Goal: Task Accomplishment & Management: Use online tool/utility

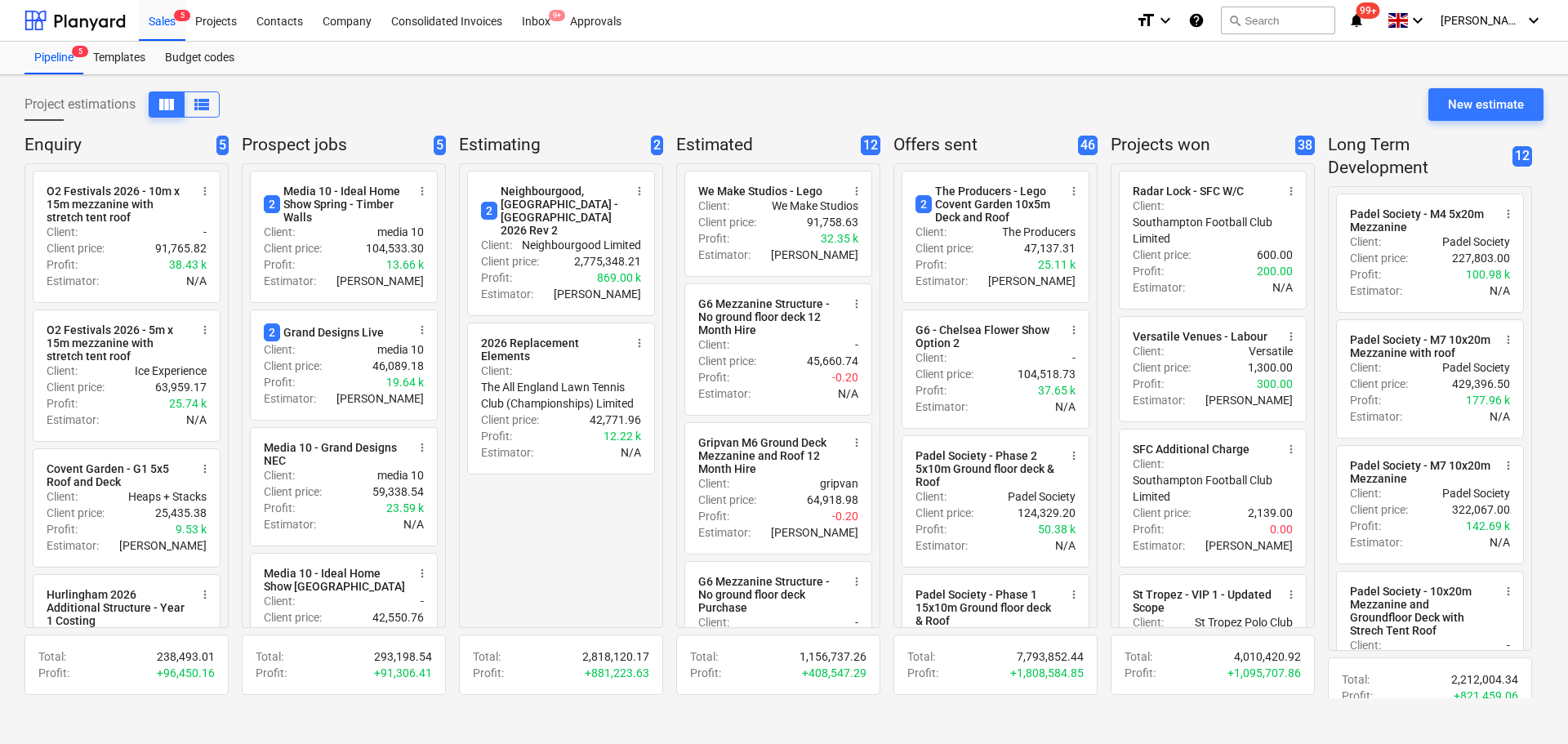
click at [923, 100] on div "Project estimations view_column view_list New estimate" at bounding box center [784, 110] width 1518 height 45
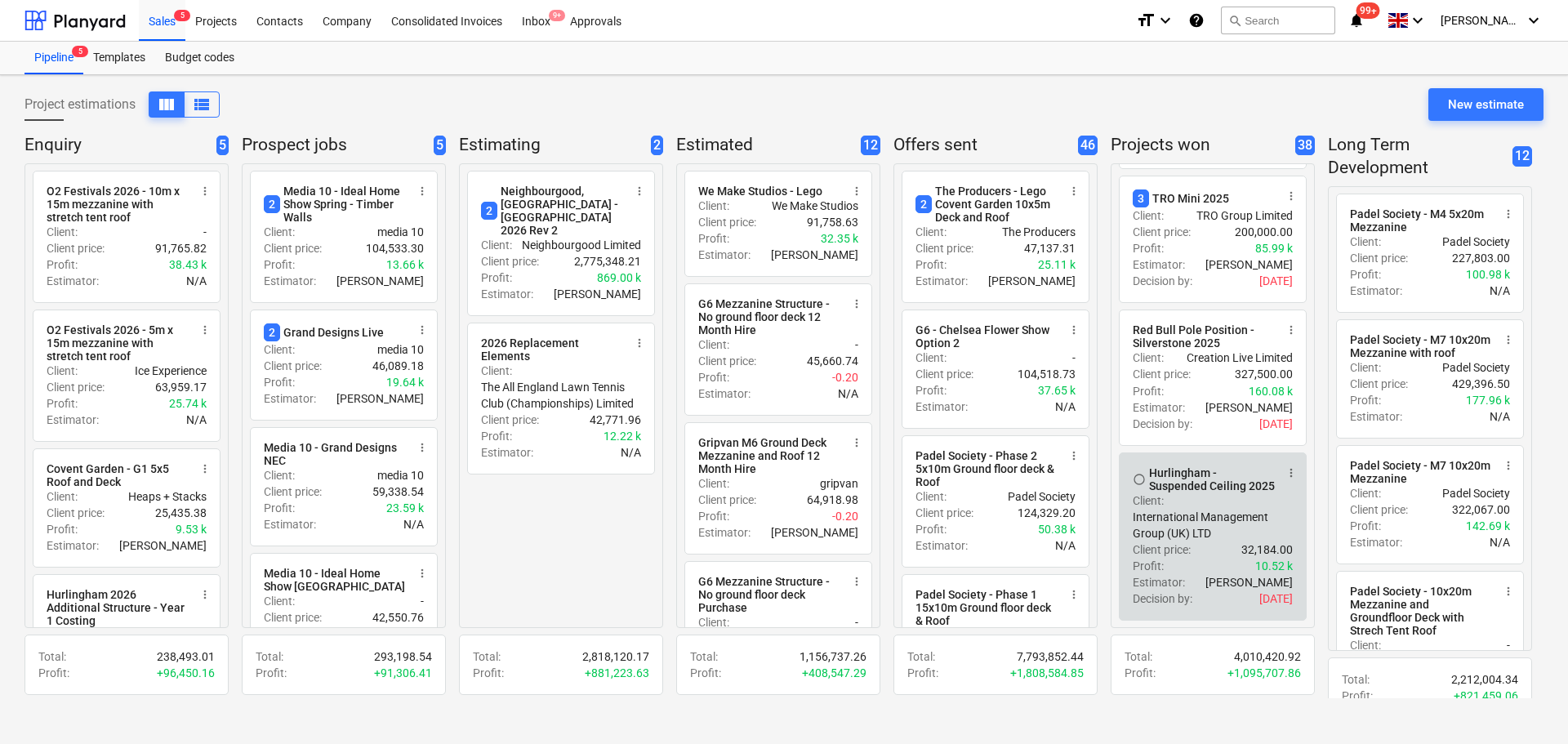
scroll to position [4558, 0]
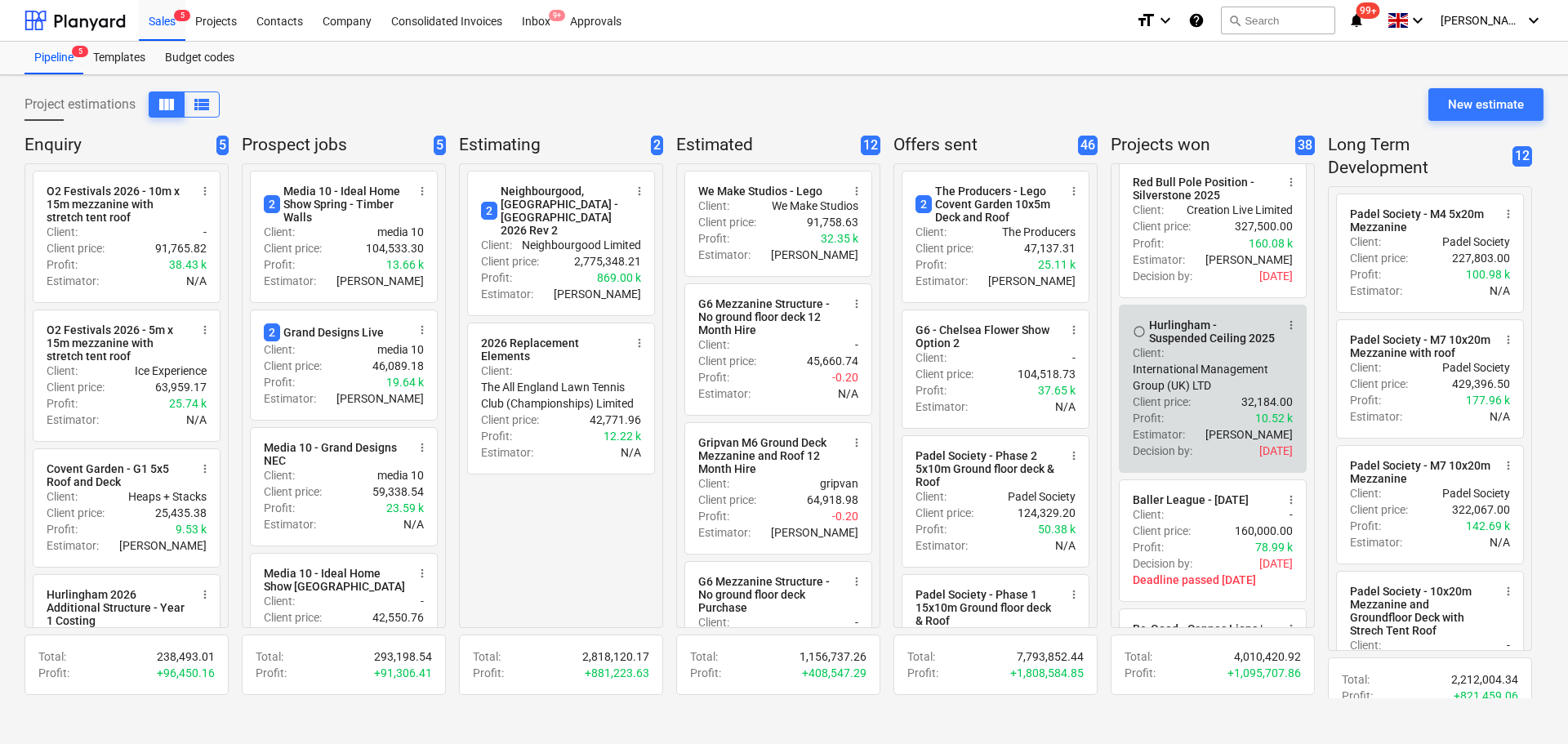
click at [1232, 393] on div "Client : International Management Group (UK) LTD" at bounding box center [1212, 369] width 160 height 49
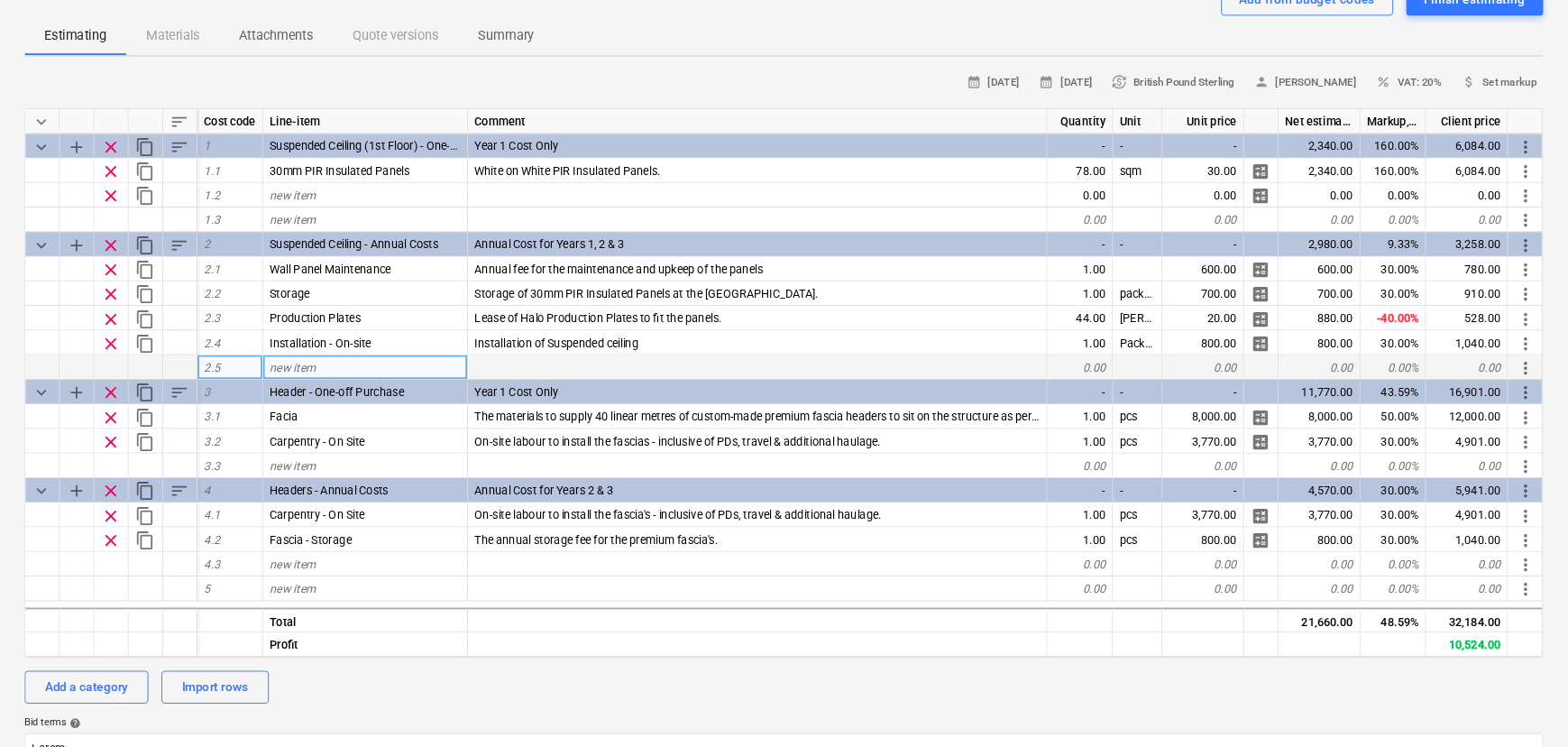
scroll to position [180, 0]
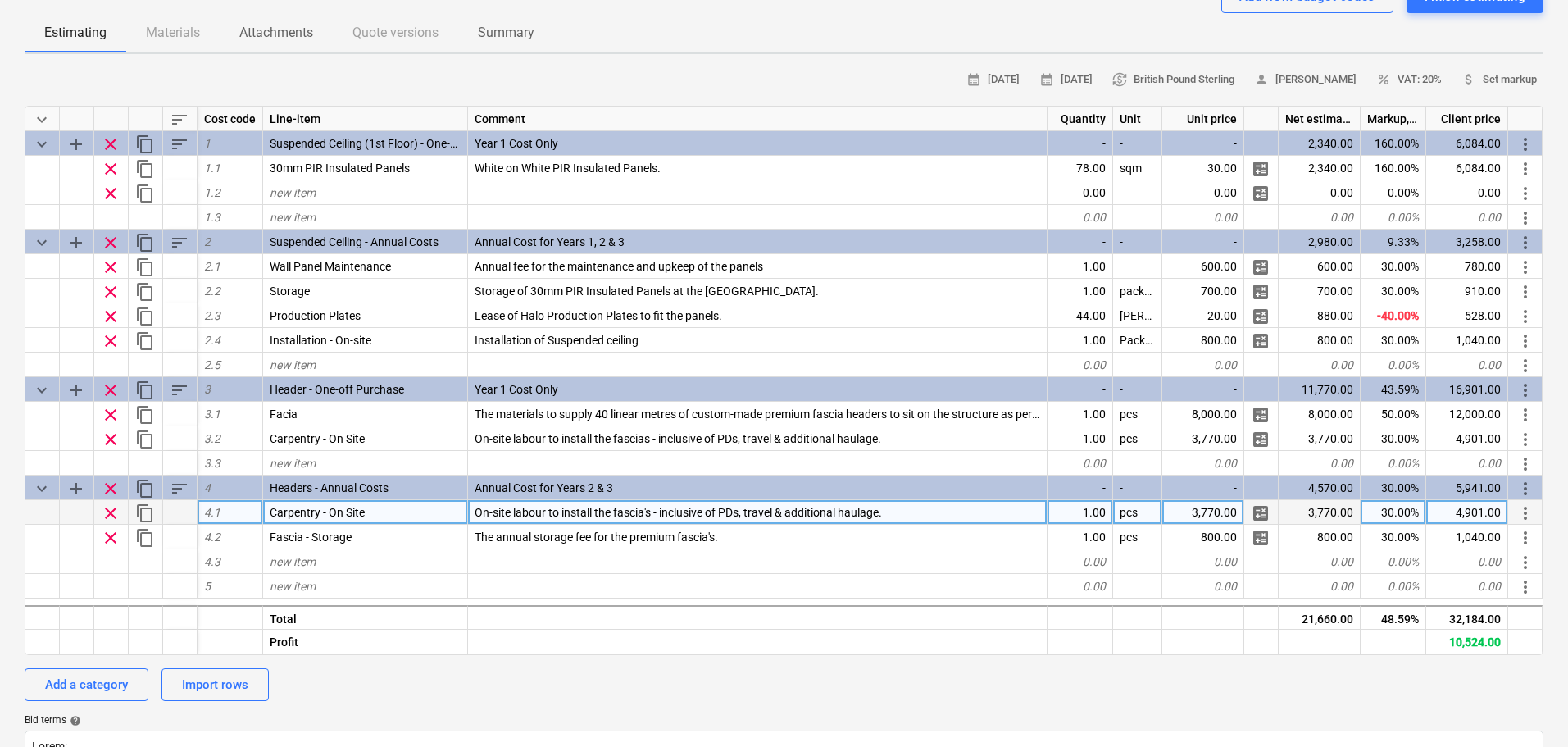
click at [558, 519] on span "On-site labour to install the fascia's - inclusive of PDs, travel & additional …" at bounding box center [678, 512] width 408 height 13
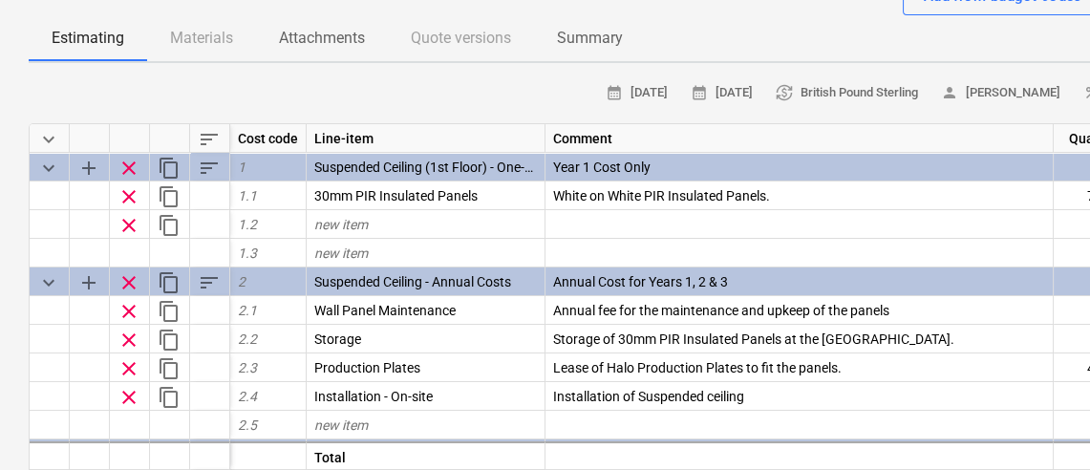
type textarea "x"
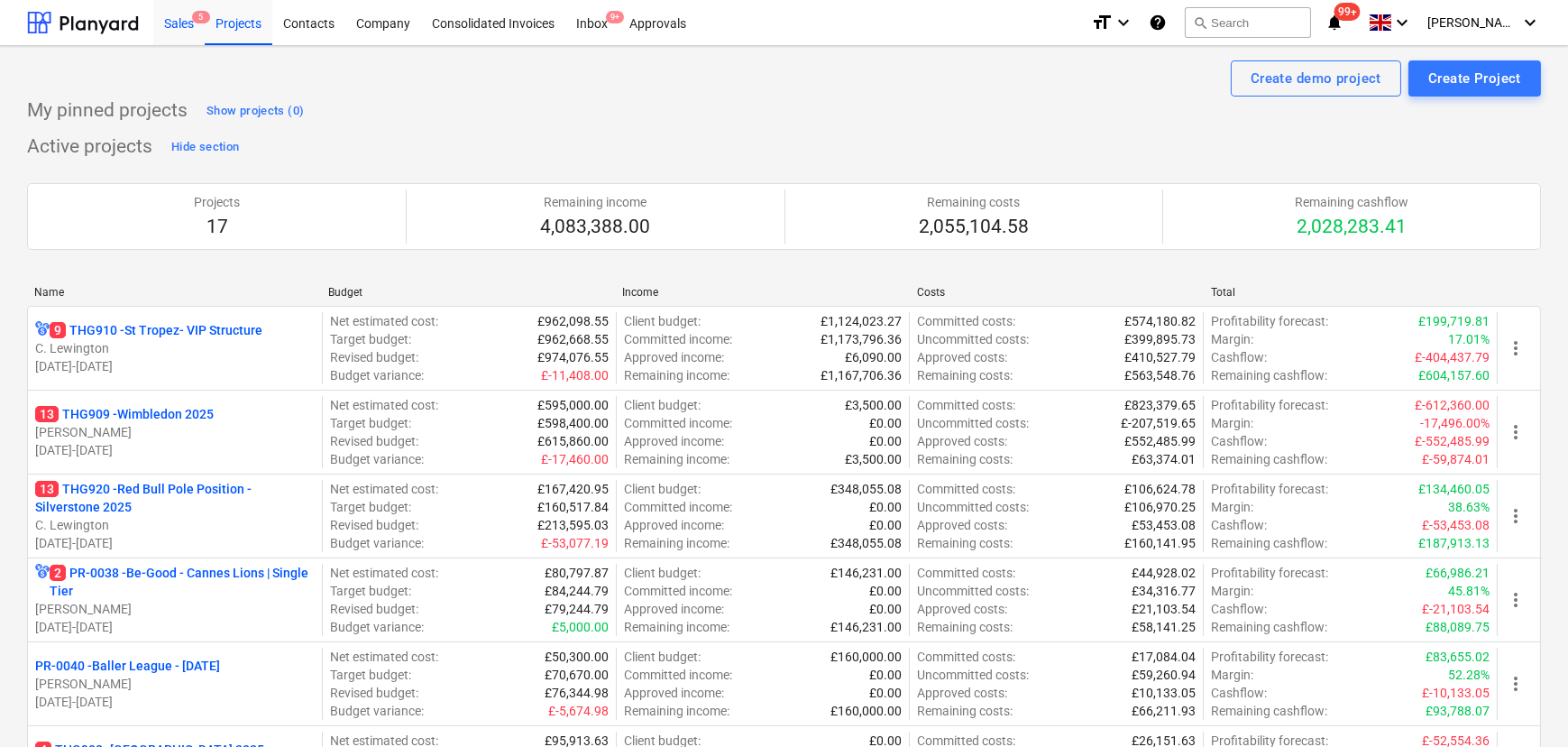
click at [191, 26] on div "Sales 5" at bounding box center [178, 22] width 51 height 46
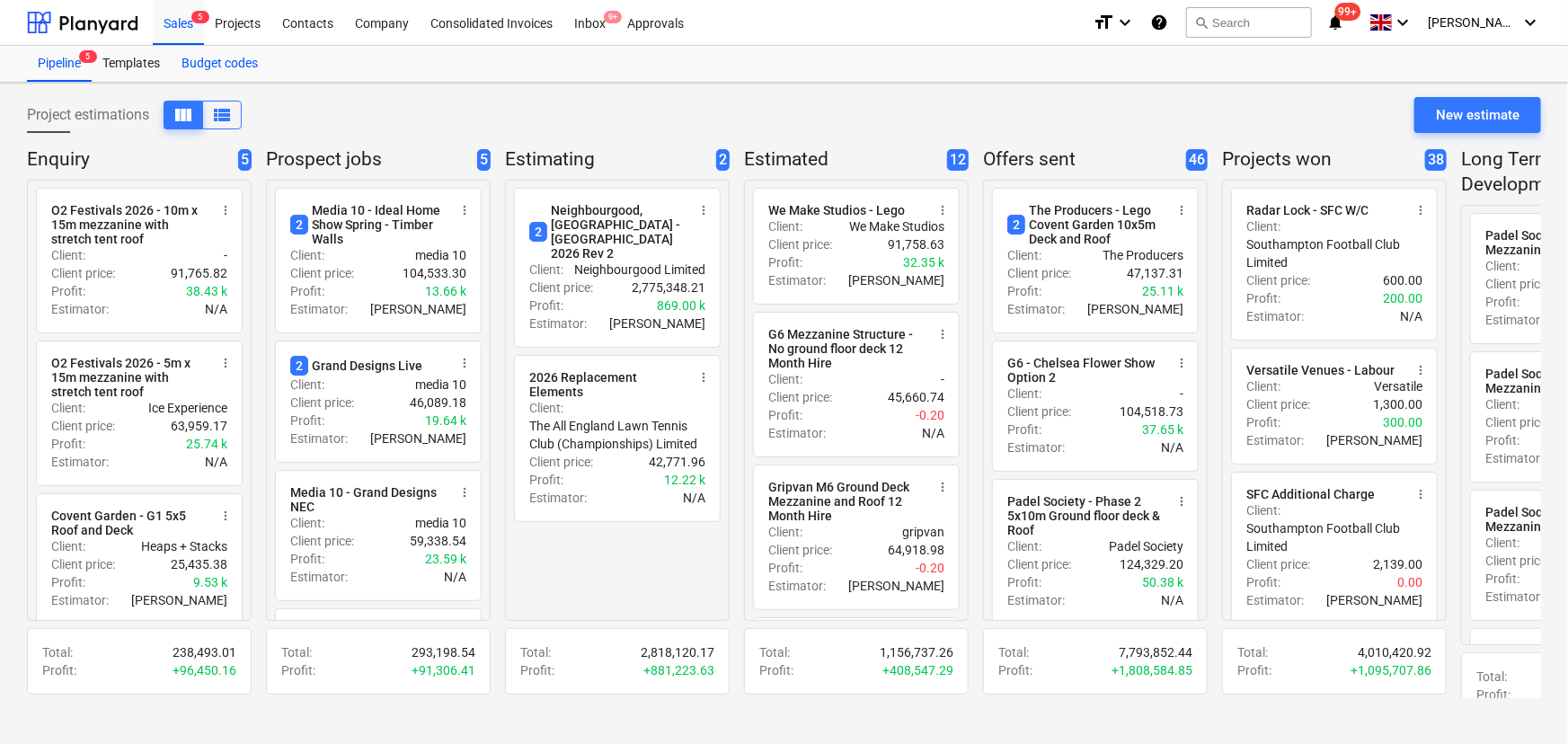
click at [192, 63] on div "Budget codes" at bounding box center [219, 64] width 98 height 36
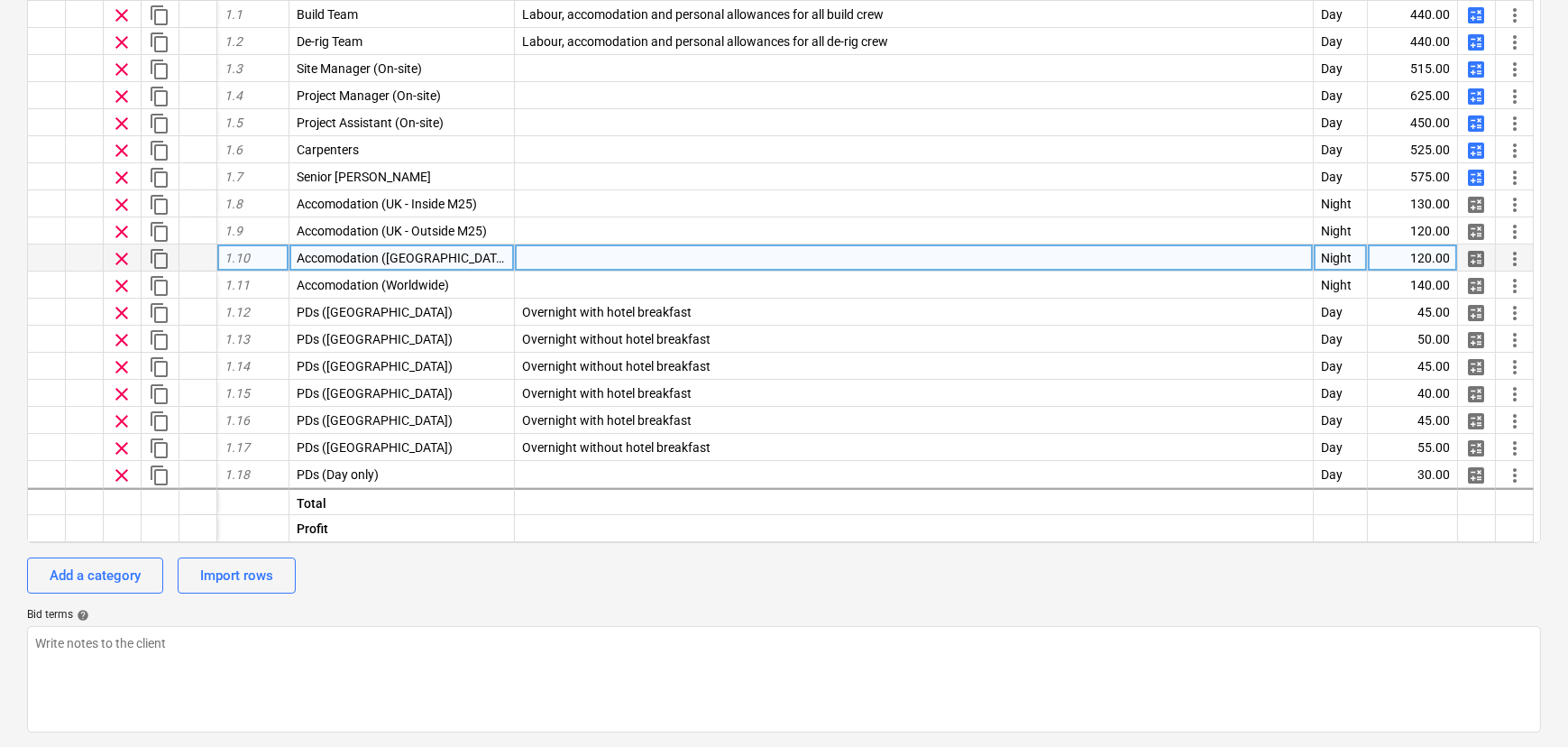
drag, startPoint x: 344, startPoint y: 264, endPoint x: 351, endPoint y: 253, distance: 13.0
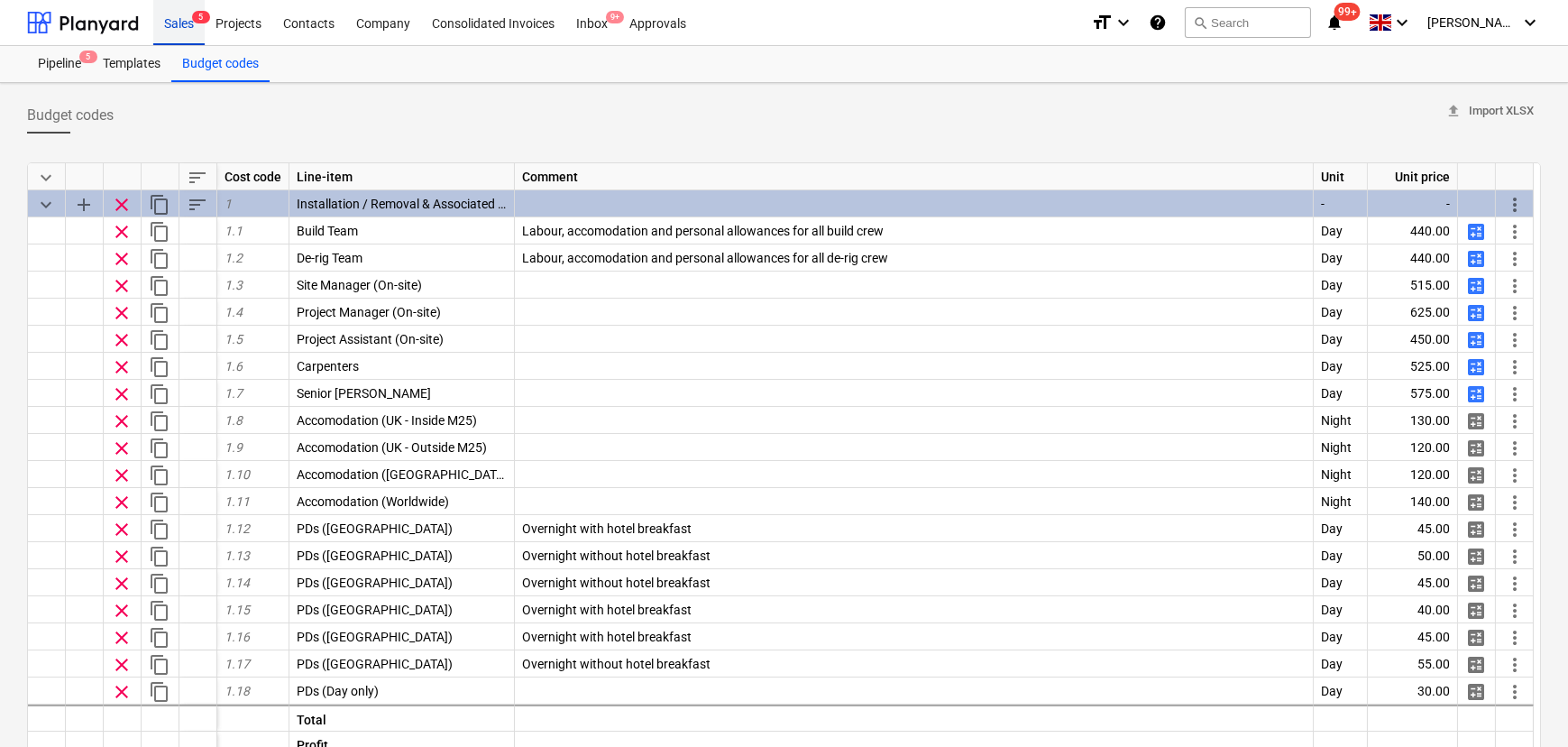
click at [179, 32] on div "Sales 5" at bounding box center [178, 22] width 51 height 46
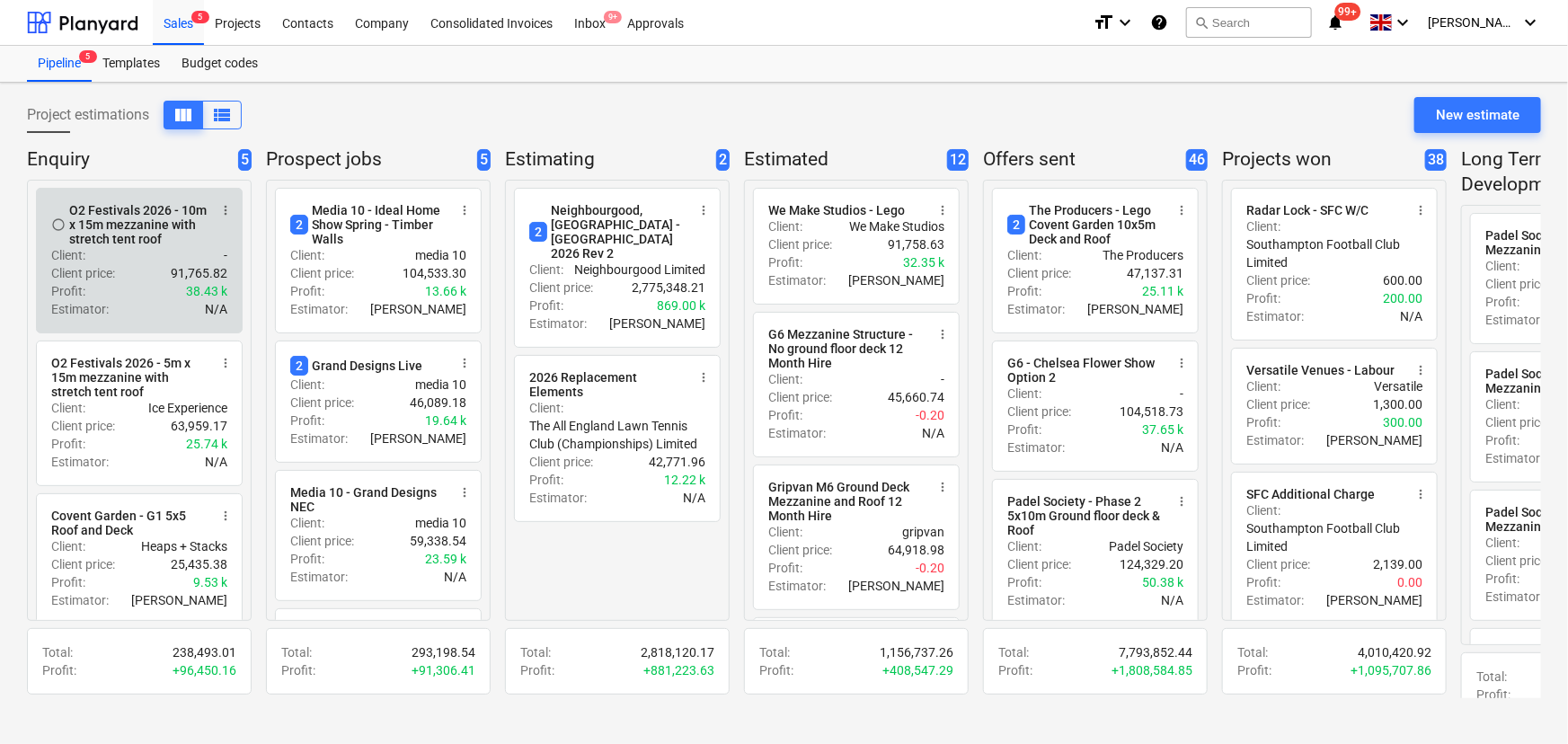
click at [179, 280] on p "91,765.82" at bounding box center [198, 273] width 56 height 18
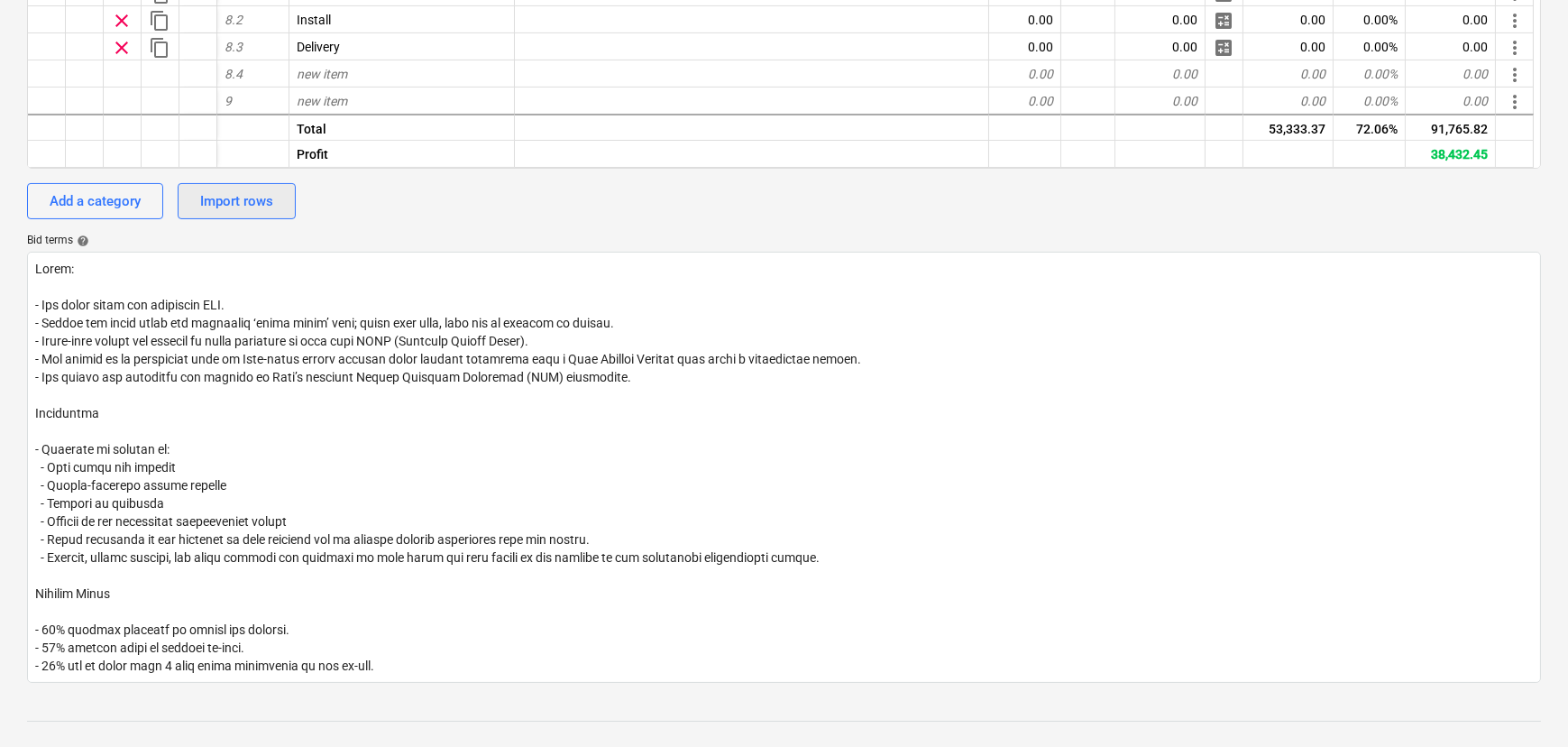
scroll to position [738, 0]
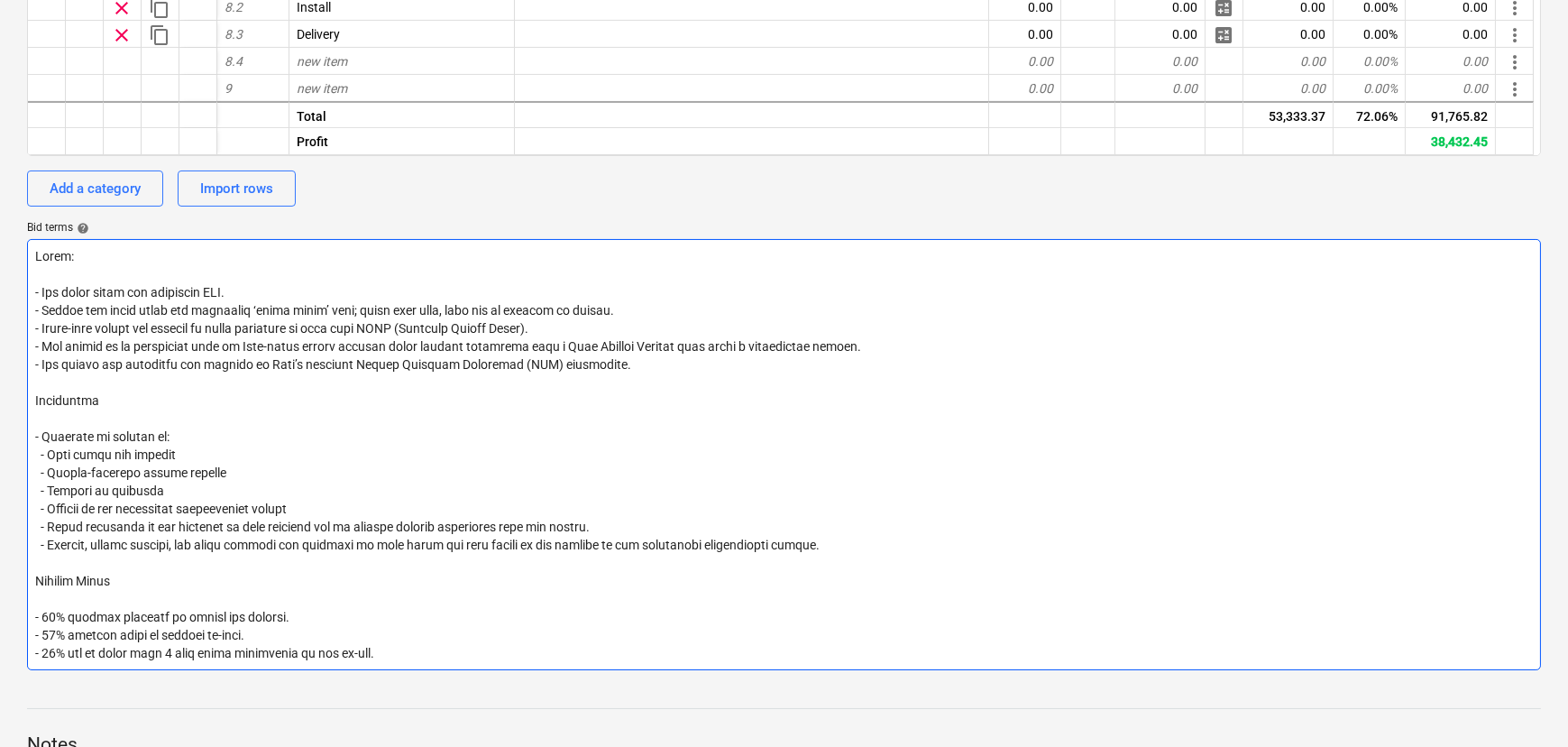
drag, startPoint x: 38, startPoint y: 478, endPoint x: 290, endPoint y: 530, distance: 257.3
click at [290, 530] on textarea at bounding box center [784, 454] width 1514 height 432
click at [150, 505] on textarea at bounding box center [784, 454] width 1514 height 432
drag, startPoint x: 49, startPoint y: 474, endPoint x: 252, endPoint y: 470, distance: 203.0
click at [252, 470] on textarea at bounding box center [784, 454] width 1514 height 432
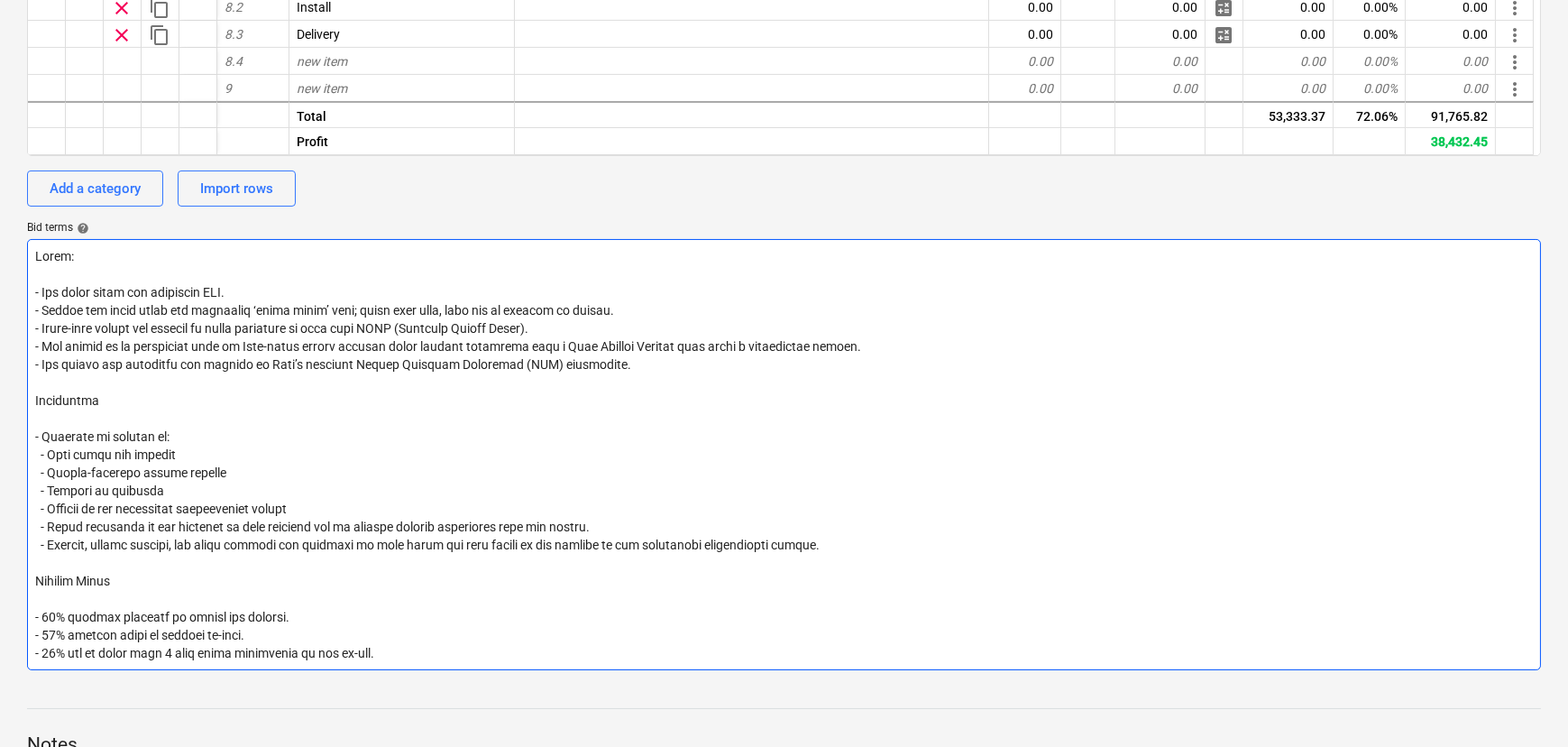
drag, startPoint x: 72, startPoint y: 485, endPoint x: 51, endPoint y: 492, distance: 22.1
click at [51, 492] on textarea at bounding box center [784, 454] width 1514 height 432
drag, startPoint x: 303, startPoint y: 513, endPoint x: 48, endPoint y: 521, distance: 255.1
click at [48, 521] on textarea at bounding box center [784, 454] width 1514 height 432
drag, startPoint x: 616, startPoint y: 533, endPoint x: 43, endPoint y: 538, distance: 573.0
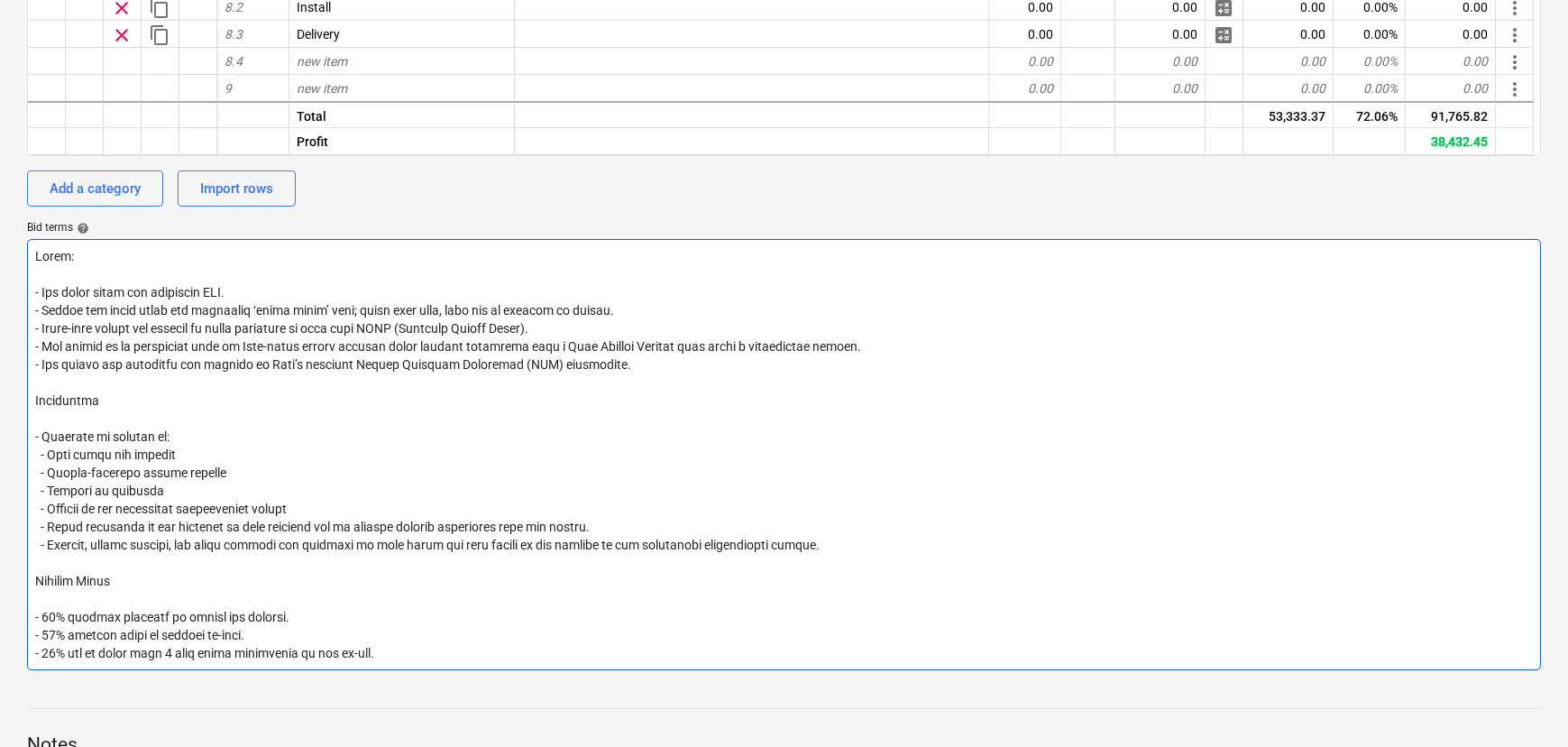
click at [47, 535] on textarea at bounding box center [784, 454] width 1514 height 432
drag, startPoint x: 815, startPoint y: 552, endPoint x: 281, endPoint y: 533, distance: 534.3
click at [281, 533] on textarea at bounding box center [784, 454] width 1514 height 432
click at [763, 565] on textarea at bounding box center [784, 454] width 1514 height 432
drag, startPoint x: 828, startPoint y: 550, endPoint x: 50, endPoint y: 552, distance: 778.0
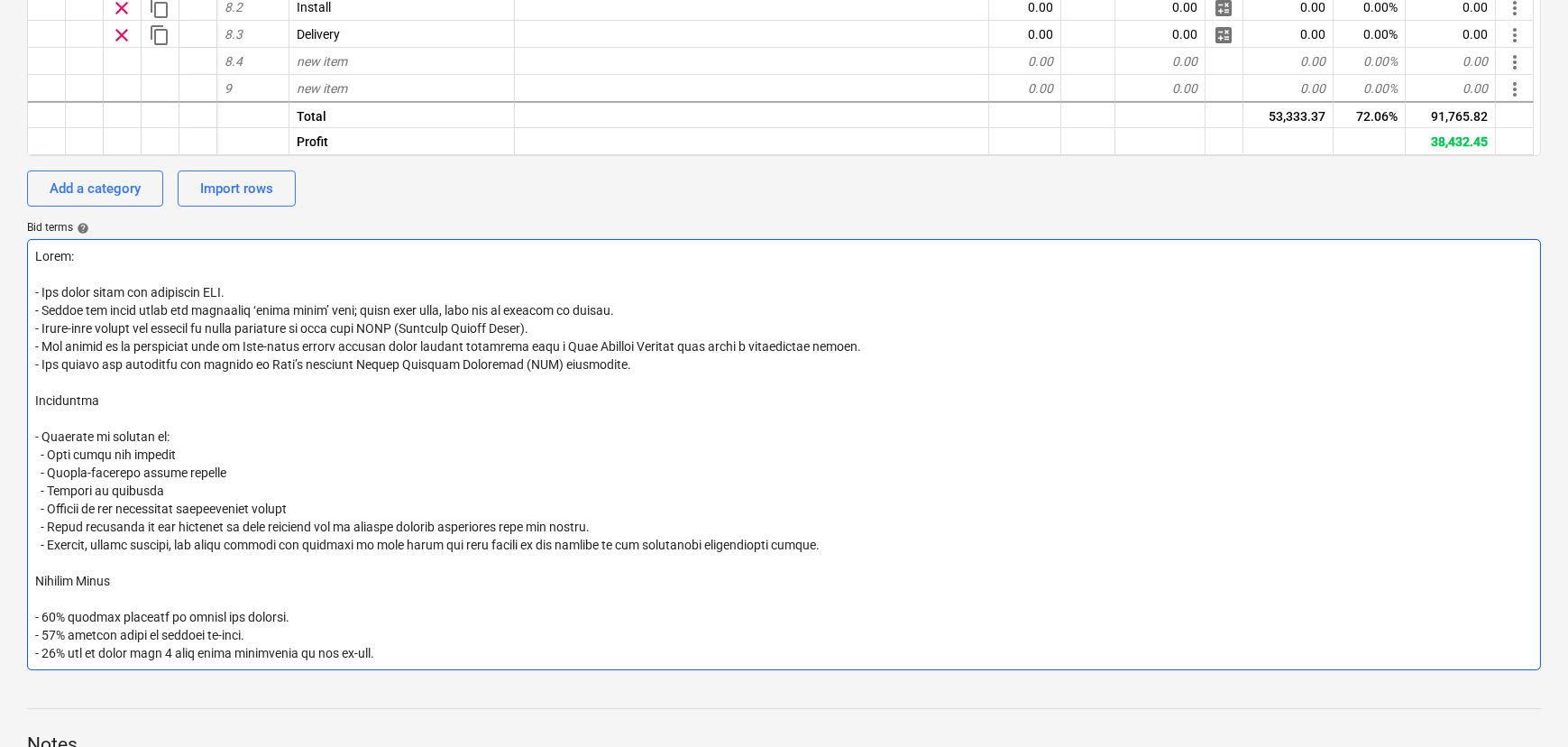
click at [50, 552] on textarea at bounding box center [784, 454] width 1514 height 432
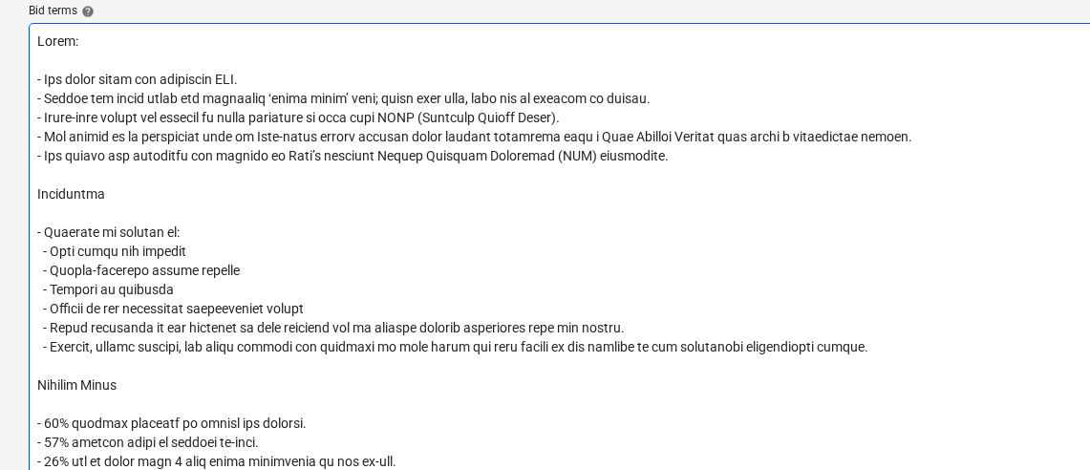
type textarea "x"
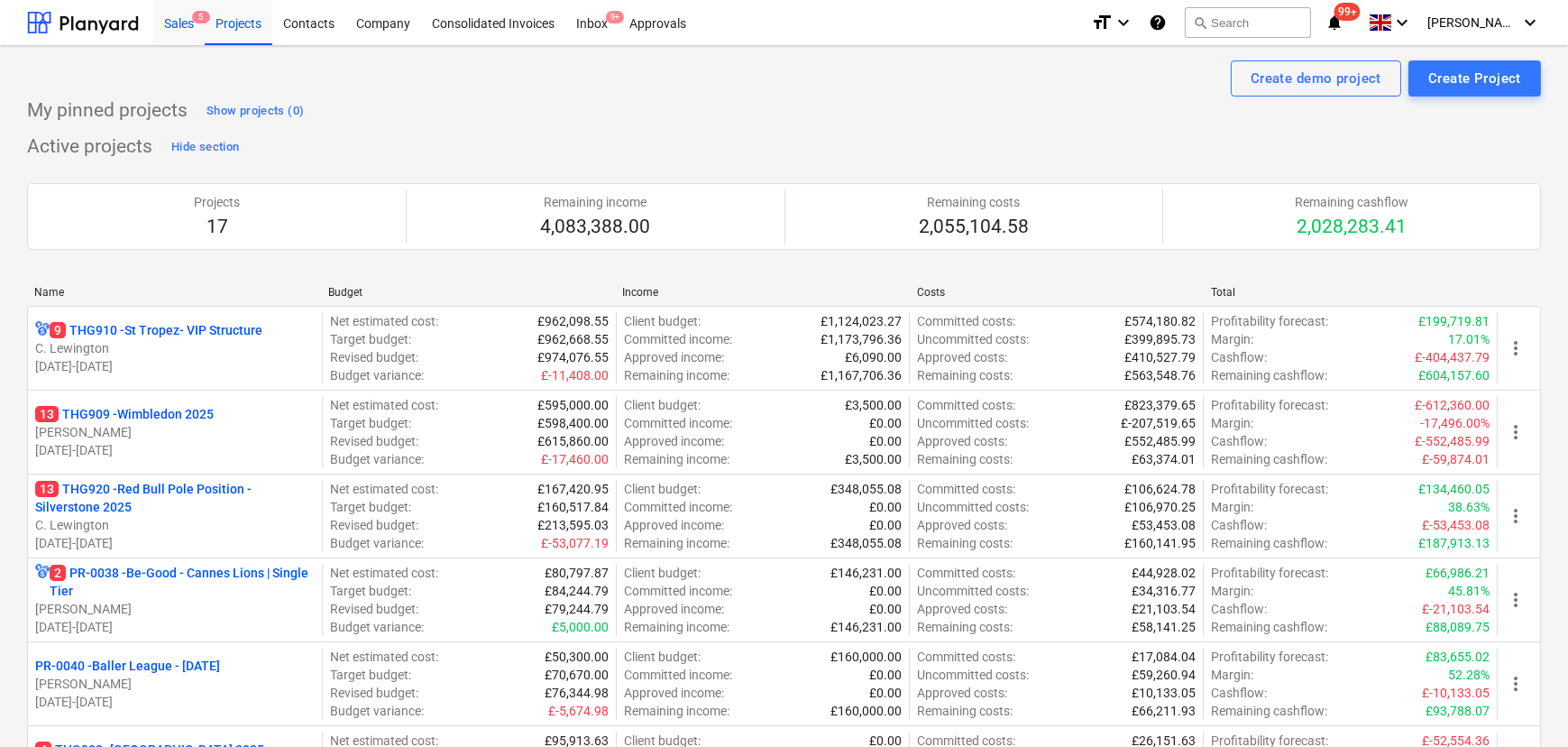
click at [160, 27] on div "Sales 5" at bounding box center [178, 22] width 51 height 46
